Goal: Task Accomplishment & Management: Manage account settings

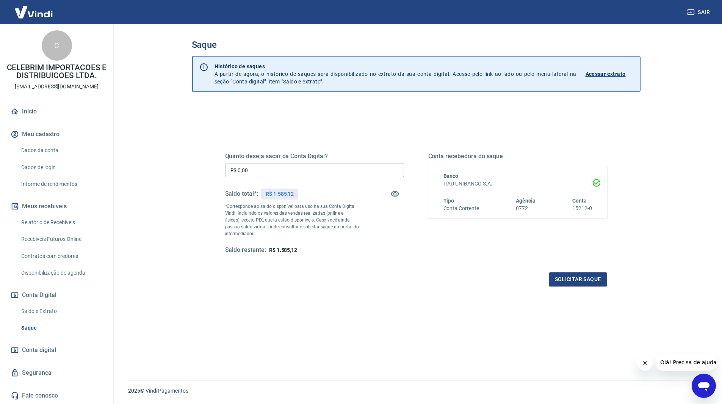
click at [260, 169] on input "R$ 0,00" at bounding box center [314, 170] width 179 height 14
type input "R$ 1.585,12"
click at [603, 284] on button "Solicitar saque" at bounding box center [578, 279] width 58 height 14
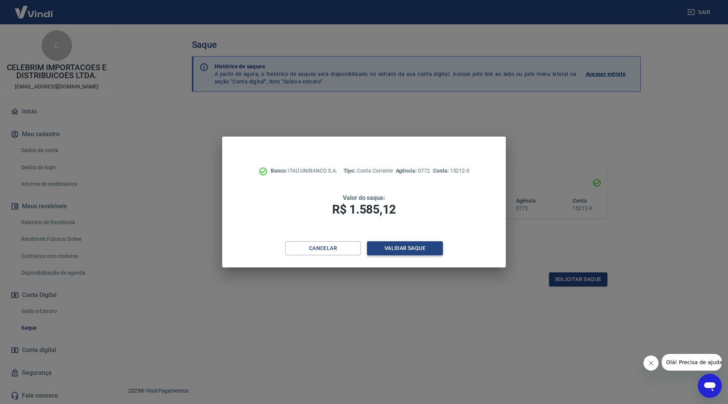
click at [429, 245] on button "Validar saque" at bounding box center [405, 248] width 76 height 14
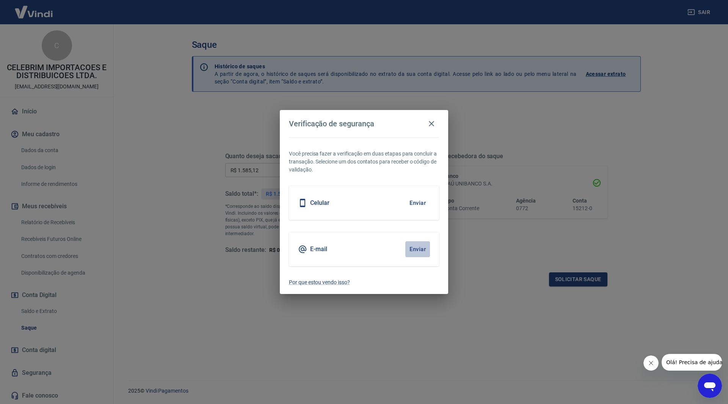
click at [418, 248] on button "Enviar" at bounding box center [417, 249] width 25 height 16
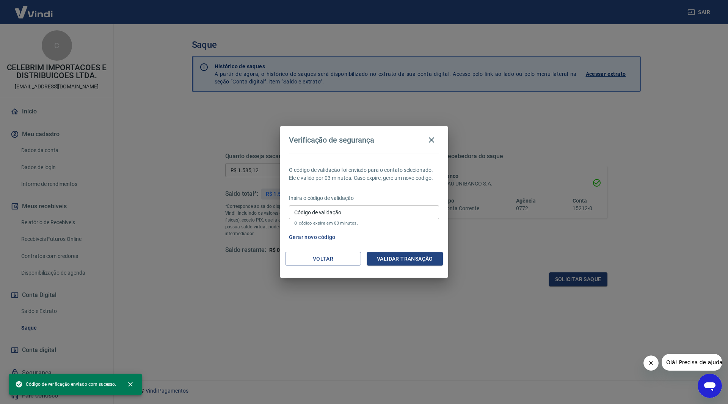
click at [339, 351] on div "Verificação de segurança O código de validação foi enviado para o contato selec…" at bounding box center [364, 202] width 728 height 404
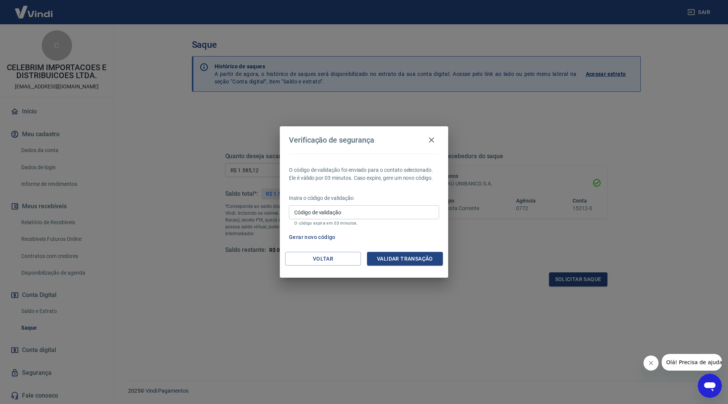
click at [338, 209] on input "Código de validação" at bounding box center [364, 212] width 150 height 14
type input "293020"
click at [415, 260] on button "Validar transação" at bounding box center [405, 259] width 76 height 14
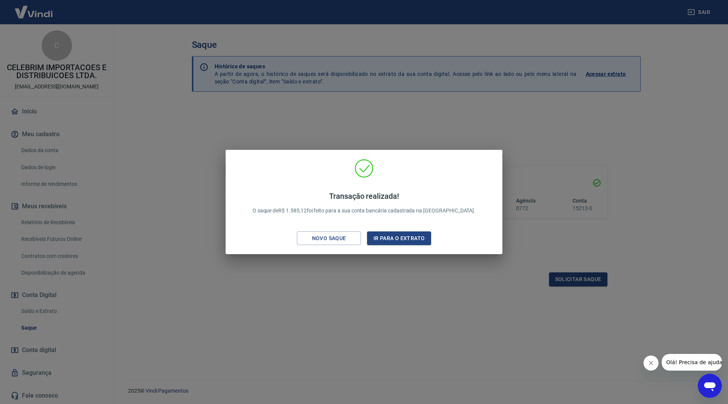
click at [412, 329] on div "Transação realizada! O saque de R$ 1.585,12 foi feito para a sua conta bancária…" at bounding box center [364, 202] width 728 height 404
